Goal: Task Accomplishment & Management: Manage account settings

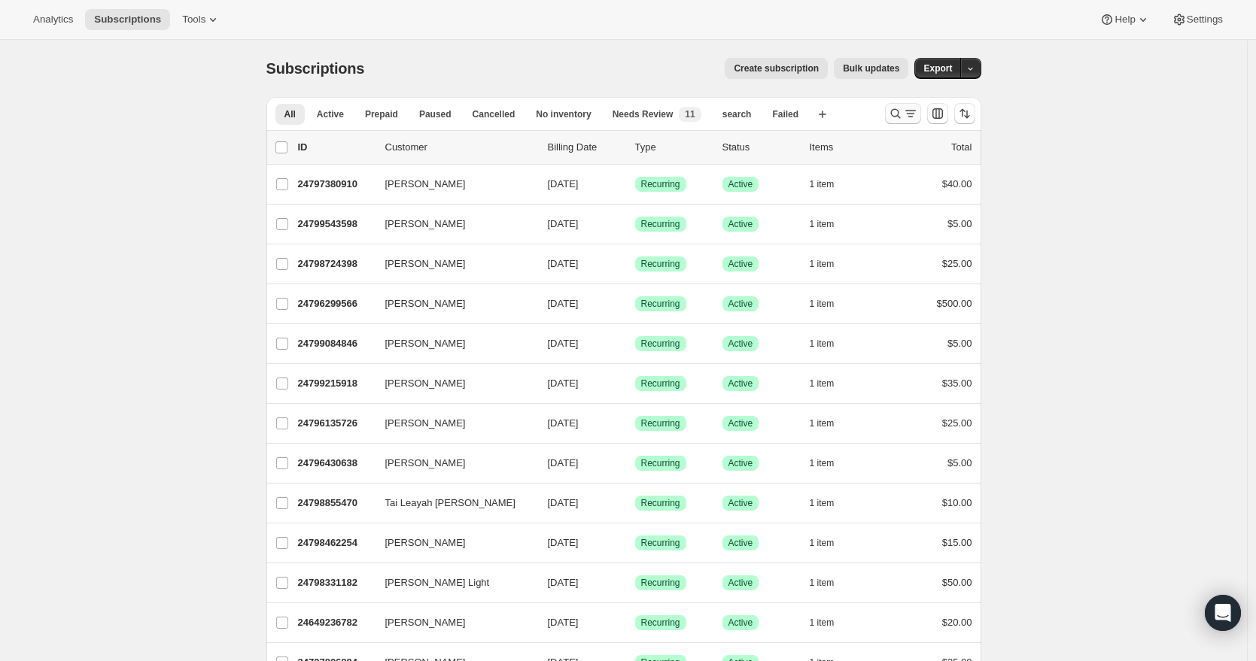
click at [901, 107] on icon "Search and filter results" at bounding box center [895, 113] width 15 height 15
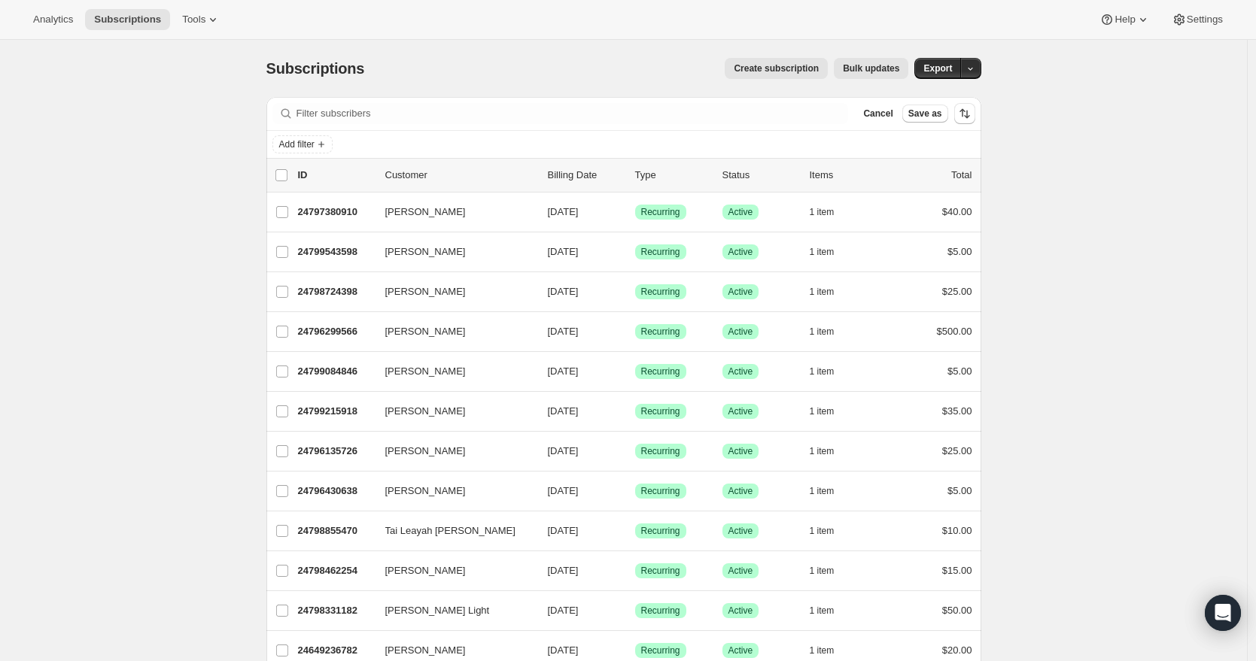
click at [385, 131] on div "Add filter" at bounding box center [623, 144] width 715 height 27
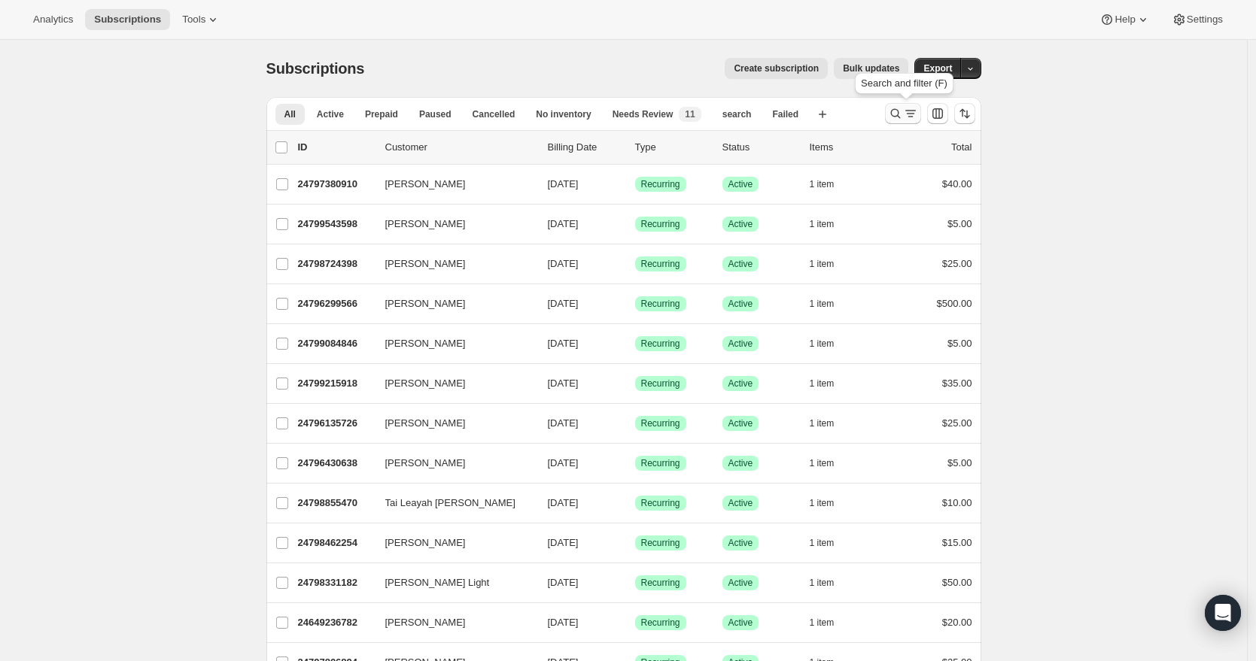
click at [893, 114] on icon "Search and filter results" at bounding box center [895, 113] width 15 height 15
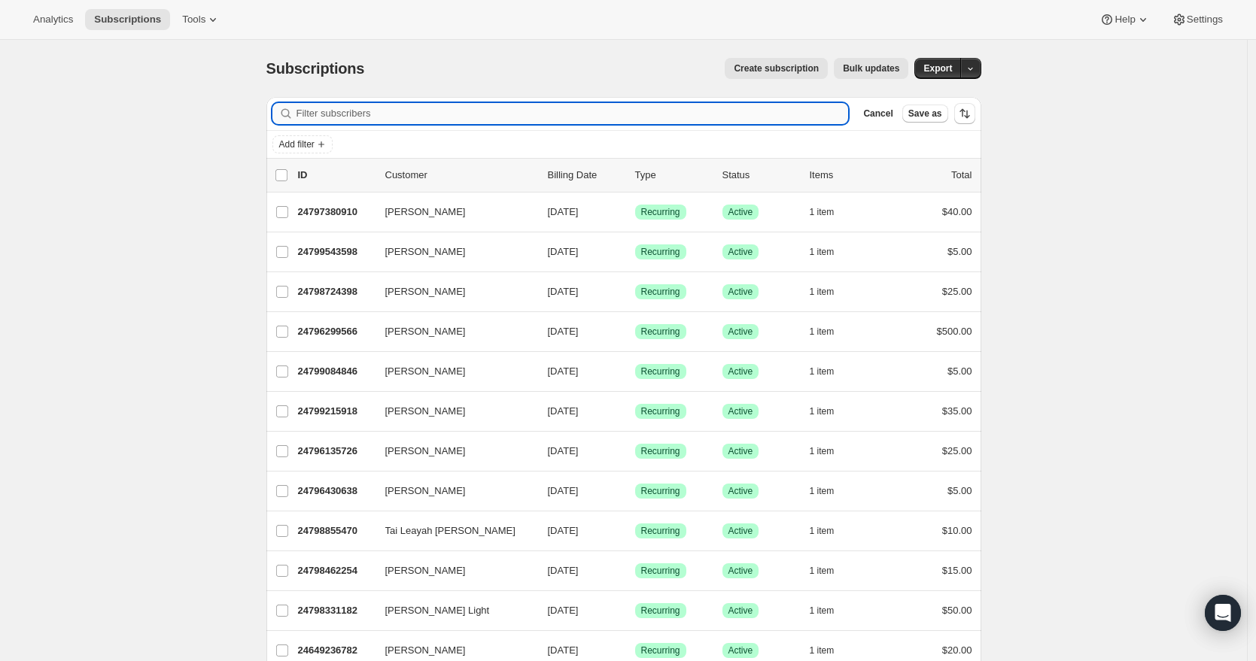
click at [381, 113] on input "Filter subscribers" at bounding box center [572, 113] width 552 height 21
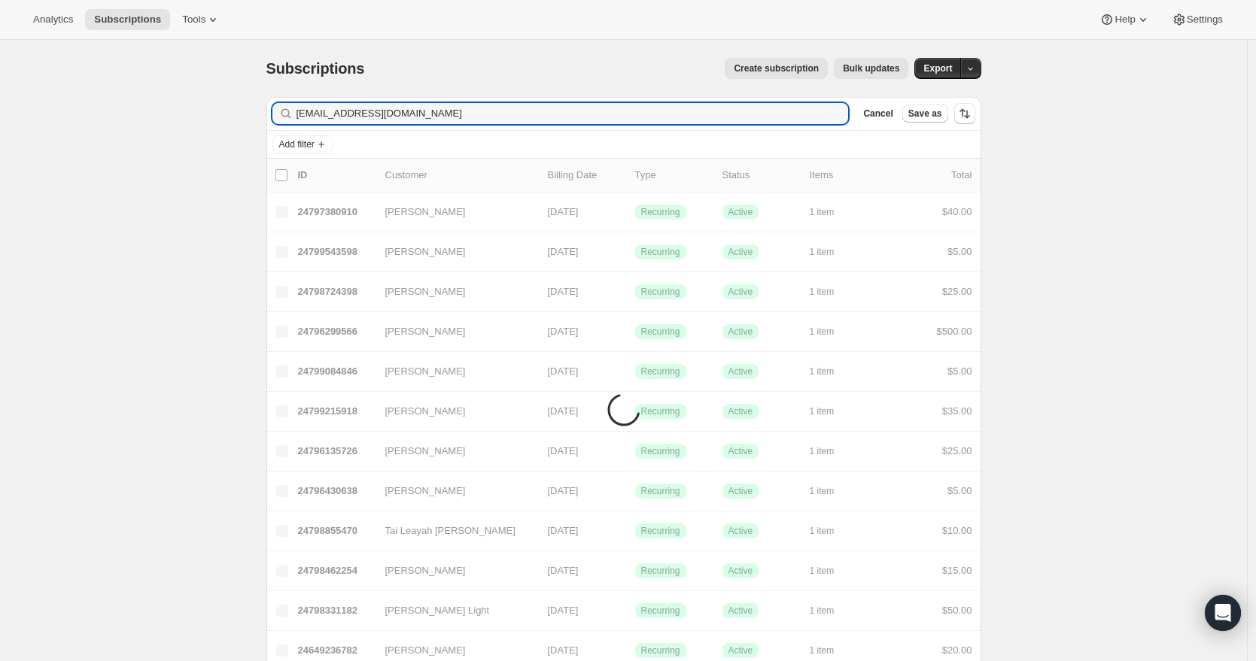
type input "[EMAIL_ADDRESS][DOMAIN_NAME]"
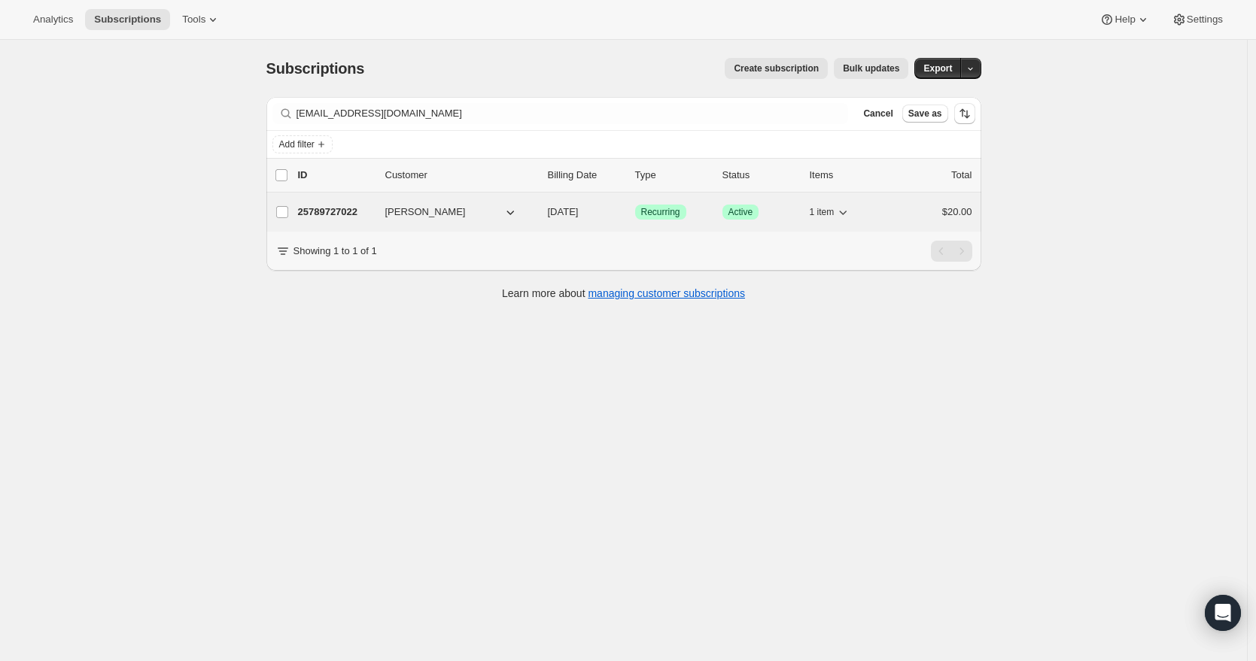
click at [356, 218] on p "25789727022" at bounding box center [335, 212] width 75 height 15
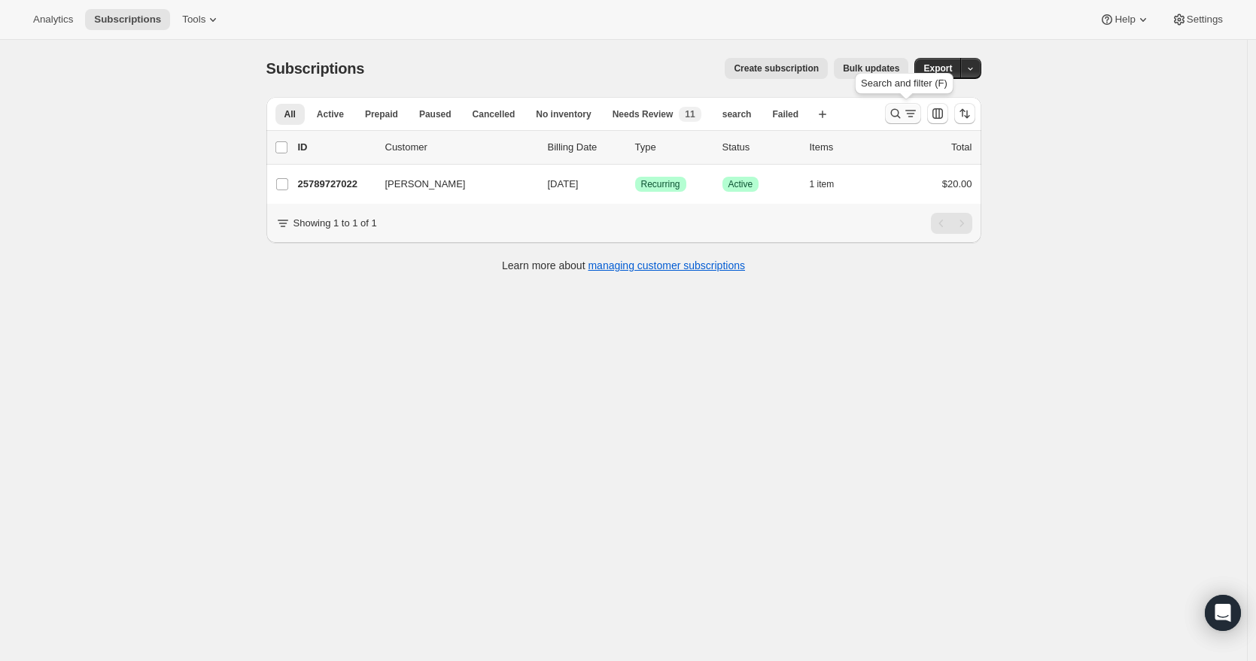
click at [903, 117] on icon "Search and filter results" at bounding box center [895, 113] width 15 height 15
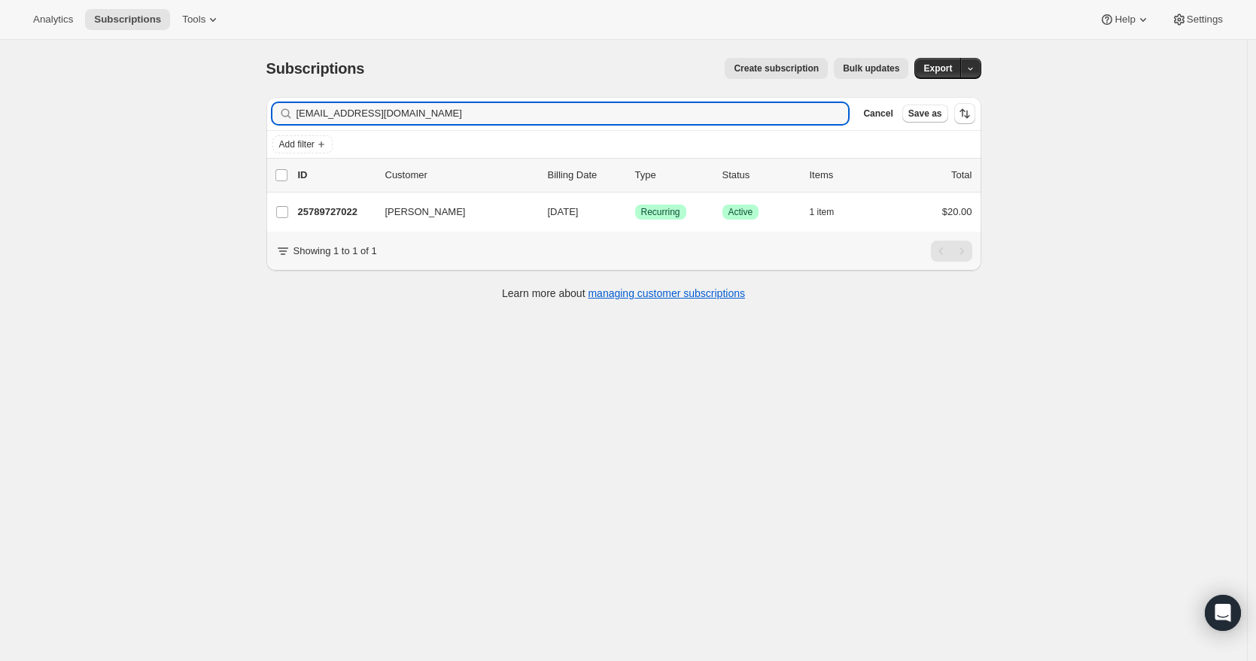
drag, startPoint x: 415, startPoint y: 114, endPoint x: 280, endPoint y: 111, distance: 135.4
click at [280, 111] on div "[EMAIL_ADDRESS][DOMAIN_NAME] Clear" at bounding box center [560, 113] width 576 height 21
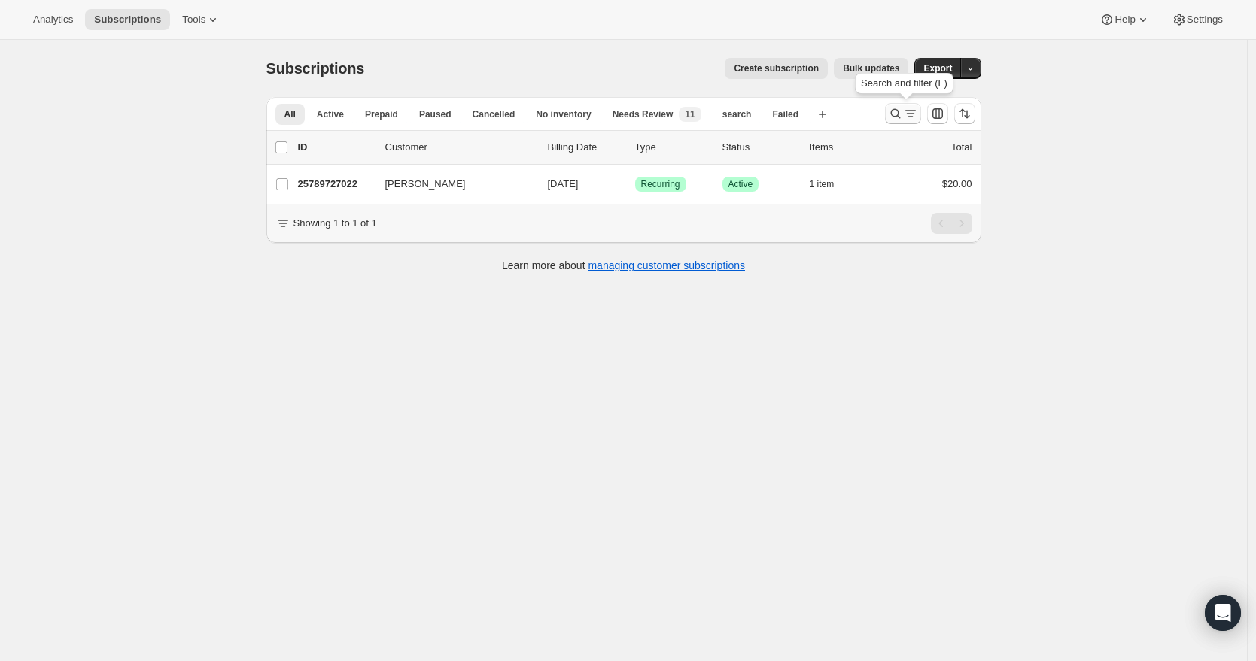
click at [900, 115] on icon "Search and filter results" at bounding box center [895, 114] width 10 height 10
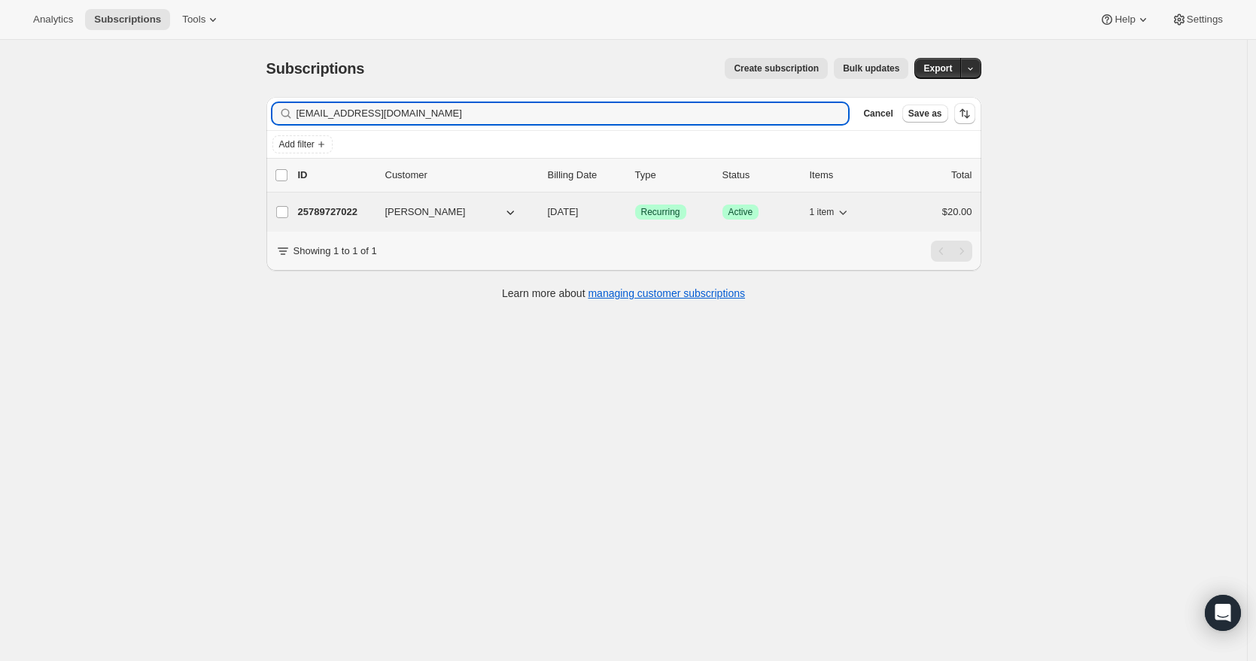
click at [348, 217] on p "25789727022" at bounding box center [335, 212] width 75 height 15
